Goal: Book appointment/travel/reservation

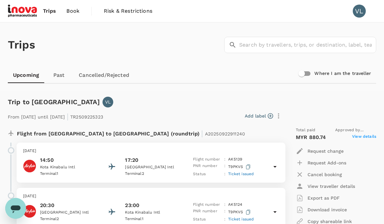
click at [47, 10] on span "Trips" at bounding box center [49, 11] width 13 height 8
click at [51, 11] on span "Trips" at bounding box center [49, 11] width 13 height 8
click at [73, 12] on span "Book" at bounding box center [72, 11] width 13 height 8
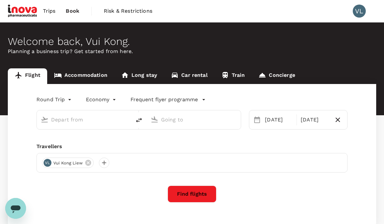
type input "Kota Kinabalu Intl (BKI)"
type input "Labuan (LBU)"
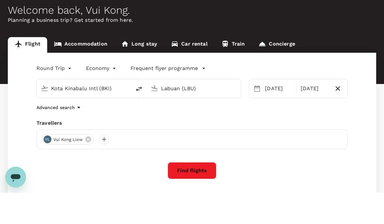
click at [182, 193] on button "Find flights" at bounding box center [192, 201] width 49 height 17
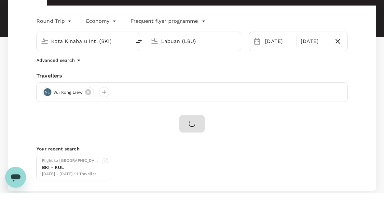
scroll to position [62, 0]
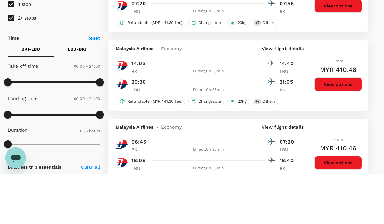
scroll to position [69, 0]
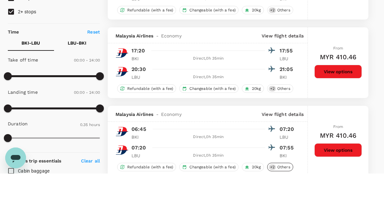
click at [276, 215] on span "Others" at bounding box center [284, 218] width 18 height 6
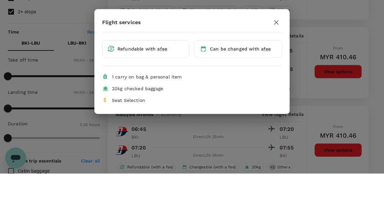
click at [277, 69] on icon "button" at bounding box center [277, 73] width 8 height 8
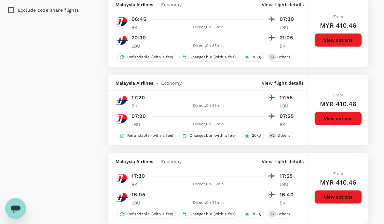
scroll to position [0, 0]
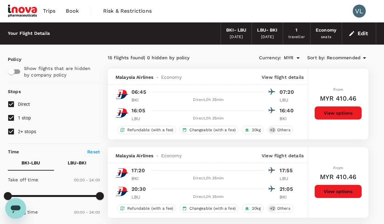
click at [71, 12] on span "Book" at bounding box center [72, 11] width 13 height 8
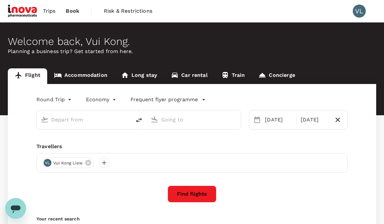
click at [75, 71] on link "Accommodation" at bounding box center [80, 76] width 67 height 16
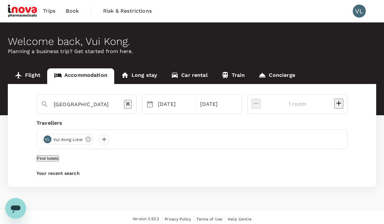
type input "Labuan"
click at [195, 105] on div "[DATE]" at bounding box center [174, 104] width 39 height 13
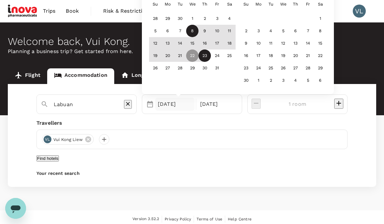
click at [199, 34] on div "8" at bounding box center [192, 31] width 12 height 12
click at [211, 35] on div "9" at bounding box center [205, 31] width 12 height 12
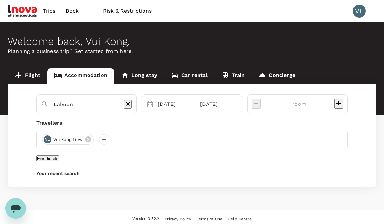
click at [59, 162] on button "Find hotels" at bounding box center [47, 158] width 22 height 6
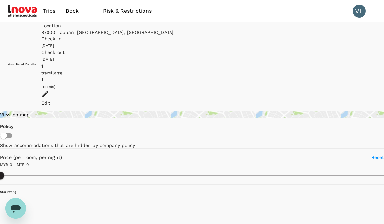
type input "635.09"
type input "MYR"
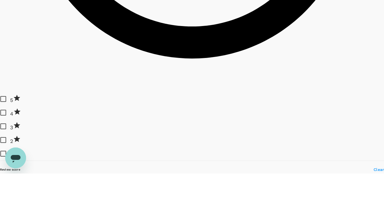
scroll to position [438, 0]
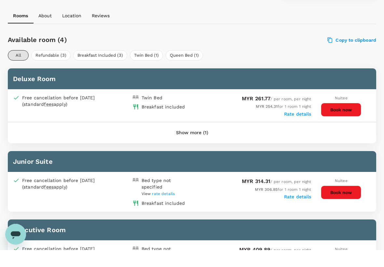
scroll to position [271, 0]
click at [192, 142] on button "Show more (1)" at bounding box center [192, 150] width 50 height 16
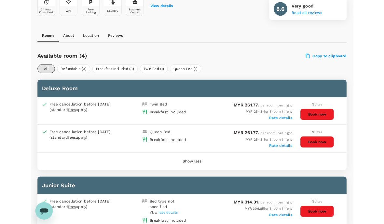
scroll to position [260, 0]
